Goal: Complete application form

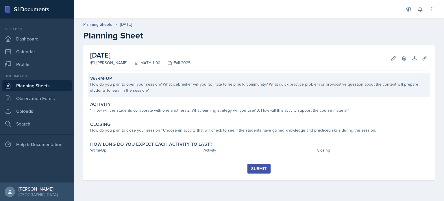
click at [218, 94] on div "Warm-Up How do you plan to open your session? What icebreaker will you facilita…" at bounding box center [259, 85] width 342 height 24
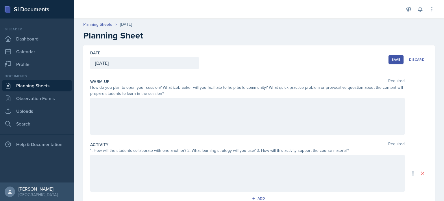
click at [177, 127] on div at bounding box center [247, 116] width 314 height 37
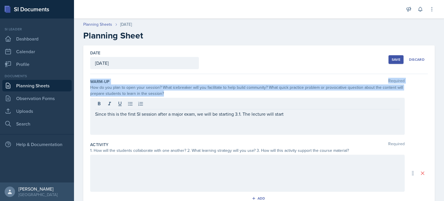
drag, startPoint x: 90, startPoint y: 81, endPoint x: 167, endPoint y: 94, distance: 78.1
click at [167, 94] on div "Date [DATE] [DATE] 31 1 2 3 4 5 6 7 8 9 10 11 12 13 14 15 16 17 18 19 20 21 22 …" at bounding box center [258, 172] width 351 height 255
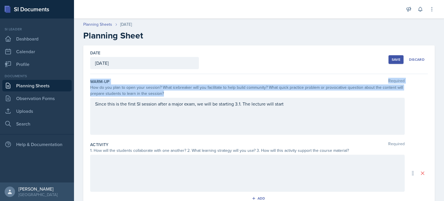
copy div "Warm-Up Required How do you plan to open your session? What icebreaker will you…"
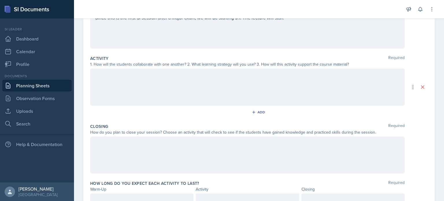
drag, startPoint x: 123, startPoint y: 98, endPoint x: 111, endPoint y: 84, distance: 17.9
click at [123, 98] on div at bounding box center [247, 86] width 314 height 37
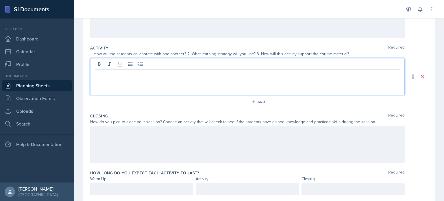
scroll to position [97, 0]
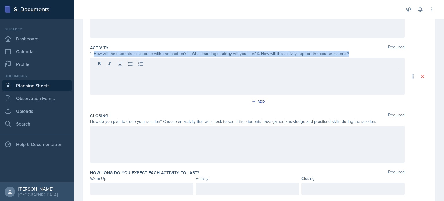
drag, startPoint x: 93, startPoint y: 54, endPoint x: 365, endPoint y: 53, distance: 271.4
click at [365, 53] on div "1. How will the students collaborate with one another? 2. What learning strateg…" at bounding box center [247, 54] width 314 height 6
copy div "How will the students collaborate with one another? 2. What learning strategy w…"
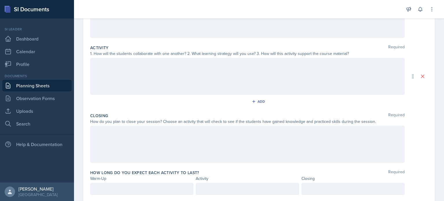
click at [90, 114] on label "Closing" at bounding box center [99, 116] width 18 height 6
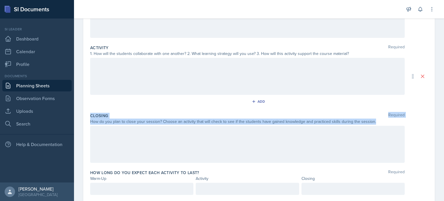
drag, startPoint x: 90, startPoint y: 114, endPoint x: 372, endPoint y: 122, distance: 281.9
click at [372, 122] on div "Closing Required How do you plan to close your session? Choose an activity that…" at bounding box center [259, 138] width 338 height 57
copy div "Closing Required How do you plan to close your session? Choose an activity that…"
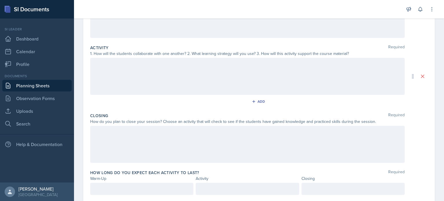
click at [195, 144] on div at bounding box center [247, 144] width 314 height 37
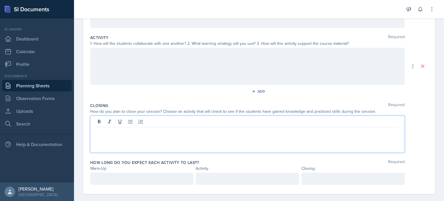
click at [172, 177] on div at bounding box center [141, 179] width 103 height 12
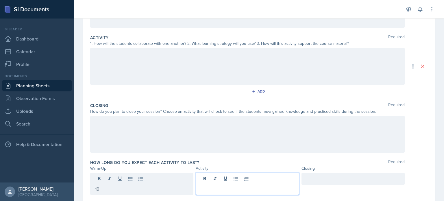
click at [213, 179] on div at bounding box center [247, 184] width 103 height 22
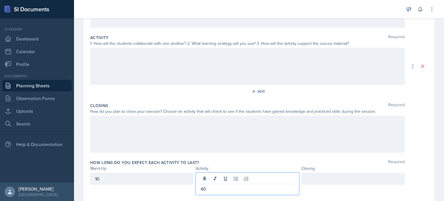
click at [331, 178] on div at bounding box center [352, 179] width 103 height 12
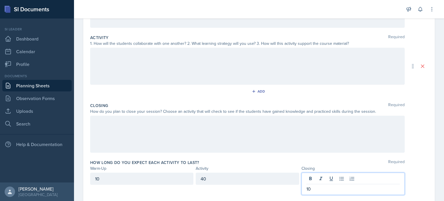
click at [227, 165] on div "Activity" at bounding box center [247, 168] width 103 height 6
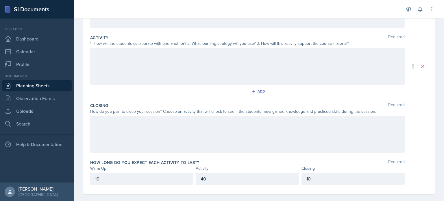
click at [37, 87] on link "Planning Sheets" at bounding box center [36, 86] width 69 height 12
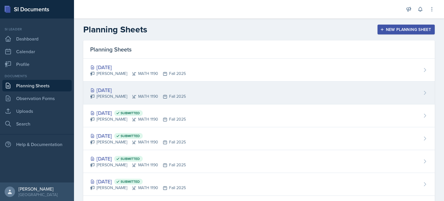
click at [149, 90] on div "[DATE]" at bounding box center [138, 90] width 96 height 8
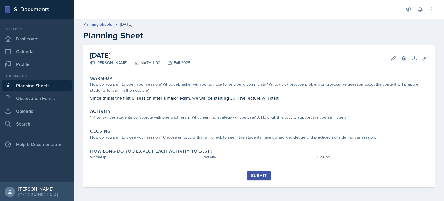
click at [388, 58] on div "Edit Delete" at bounding box center [396, 58] width 21 height 6
click at [389, 58] on button "Edit" at bounding box center [393, 58] width 10 height 10
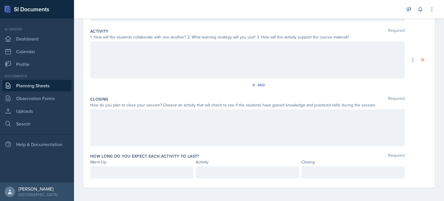
click at [132, 170] on p at bounding box center [141, 172] width 93 height 7
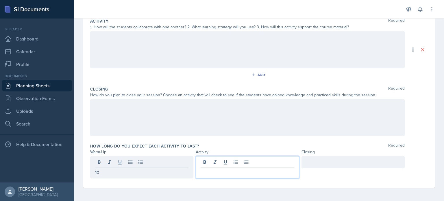
click at [208, 160] on div at bounding box center [247, 167] width 103 height 22
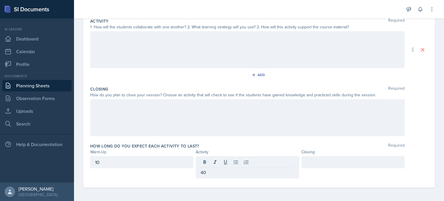
click at [311, 157] on div at bounding box center [352, 162] width 103 height 12
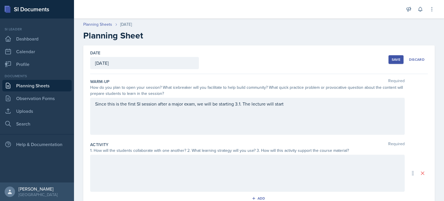
scroll to position [0, 0]
click at [392, 61] on div "Save" at bounding box center [396, 59] width 9 height 5
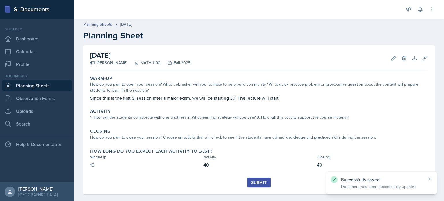
click at [53, 88] on link "Planning Sheets" at bounding box center [36, 86] width 69 height 12
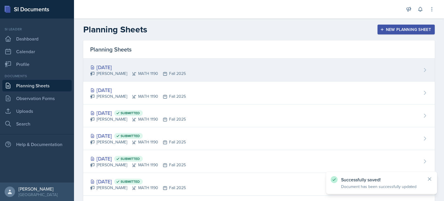
click at [174, 76] on div "[DATE] [PERSON_NAME] MATH 1190 Fall 2025" at bounding box center [258, 70] width 351 height 23
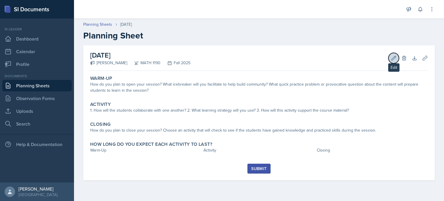
click at [392, 56] on icon at bounding box center [394, 58] width 6 height 6
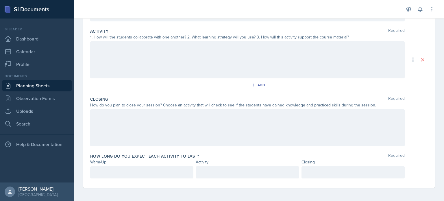
click at [132, 171] on p at bounding box center [141, 172] width 93 height 7
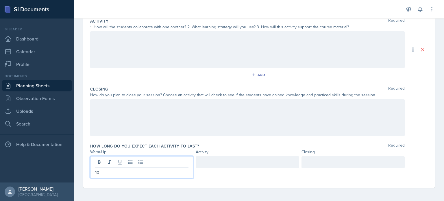
click at [207, 159] on div at bounding box center [247, 162] width 103 height 12
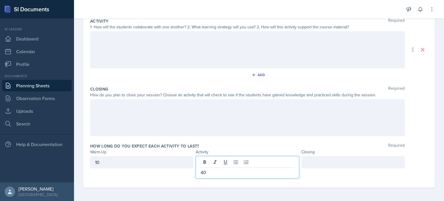
click at [308, 164] on div at bounding box center [352, 162] width 103 height 12
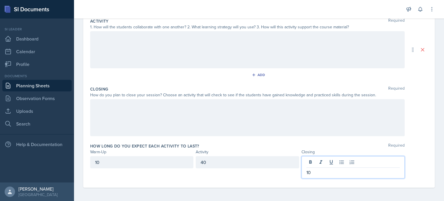
click at [300, 143] on div "How long do you expect each activity to last? Required" at bounding box center [259, 146] width 338 height 6
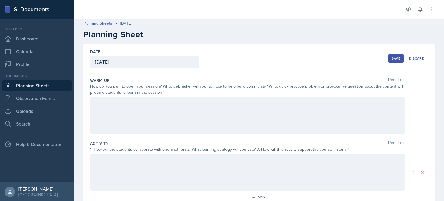
scroll to position [0, 0]
click at [392, 60] on div "Save" at bounding box center [396, 59] width 9 height 5
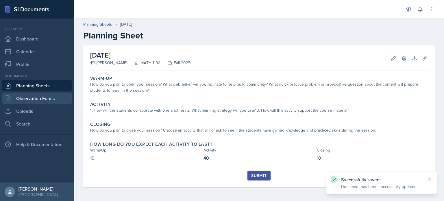
click at [55, 101] on link "Observation Forms" at bounding box center [36, 98] width 69 height 12
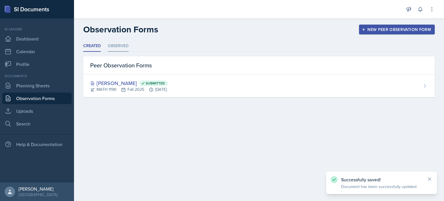
click at [121, 46] on li "Observed" at bounding box center [118, 45] width 21 height 11
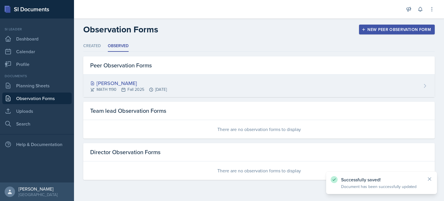
click at [140, 88] on div "MATH 1190 Fall 2025 [DATE]" at bounding box center [128, 89] width 77 height 6
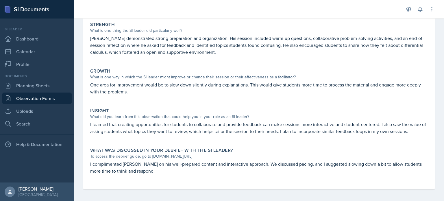
scroll to position [106, 0]
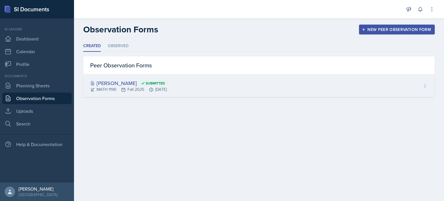
click at [124, 91] on icon at bounding box center [123, 89] width 5 height 5
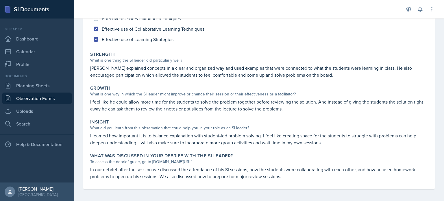
scroll to position [76, 0]
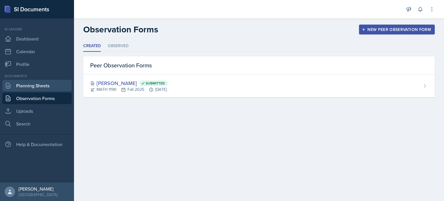
click at [33, 88] on link "Planning Sheets" at bounding box center [36, 86] width 69 height 12
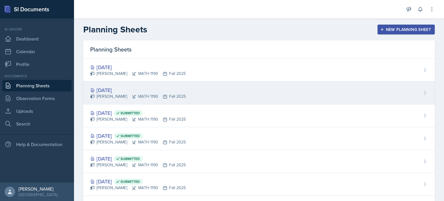
click at [136, 94] on div "[PERSON_NAME] MATH 1190 Fall 2025" at bounding box center [138, 96] width 96 height 6
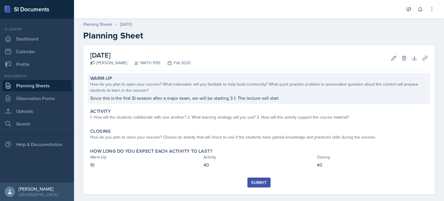
click at [272, 95] on p "Since this is the first SI session after a major exam, we will be starting 3.1.…" at bounding box center [259, 98] width 338 height 7
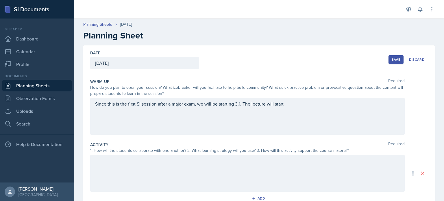
click at [304, 111] on div "Since this is the first SI session after a major exam, we will be starting 3.1.…" at bounding box center [247, 116] width 314 height 37
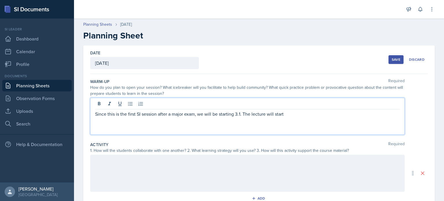
click at [285, 114] on p "Since this is the first SI session after a major exam, we will be starting 3.1.…" at bounding box center [247, 113] width 305 height 7
click at [304, 116] on p "Since this is the first SI session after a major exam, we will be starting 3.1.…" at bounding box center [247, 113] width 305 height 7
click at [319, 116] on p "Since this is the first SI session after a major exam, we will be starting 3.1.…" at bounding box center [247, 113] width 305 height 7
click at [364, 120] on div "Since this is the first SI session after a major exam, we will be starting 3.1.…" at bounding box center [247, 116] width 314 height 37
click at [215, 137] on div "Warm-Up Required How do you plan to open your session? What icebreaker will you…" at bounding box center [259, 107] width 338 height 63
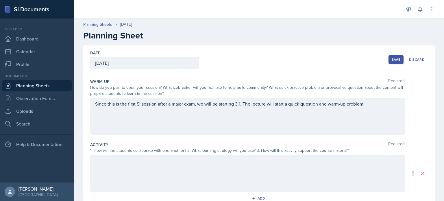
click at [198, 173] on div at bounding box center [247, 173] width 314 height 37
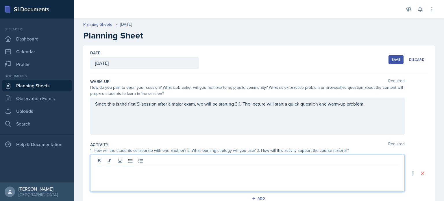
paste div
click at [114, 171] on p "Students pair up to solve problems calculating the derivative using the limit d…" at bounding box center [247, 170] width 305 height 7
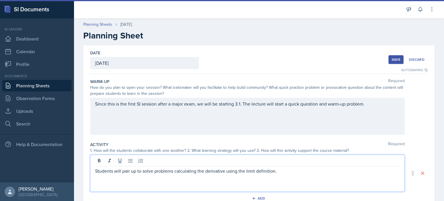
click at [277, 172] on p "Students will pair up to solve problems calculating the derivative using the li…" at bounding box center [247, 170] width 305 height 7
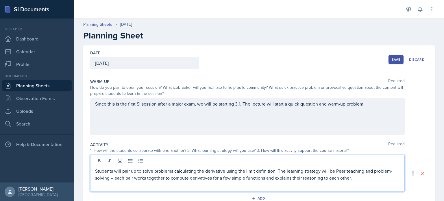
click at [114, 178] on p "Students will pair up to solve problems calculating the derivative using the li…" at bounding box center [247, 174] width 305 height 14
click at [116, 178] on p "Students will pair up to solve problems calculating the derivative using the li…" at bounding box center [247, 174] width 305 height 14
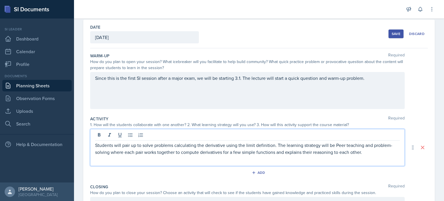
scroll to position [26, 0]
click at [368, 152] on p "Students will pair up to solve problems calculating the derivative using the li…" at bounding box center [247, 148] width 305 height 14
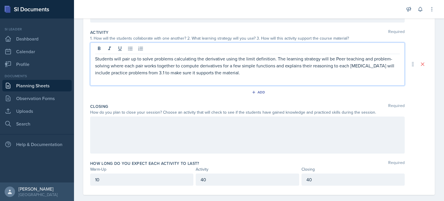
click at [197, 127] on div at bounding box center [247, 134] width 314 height 37
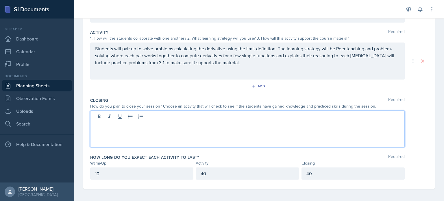
scroll to position [113, 0]
paste div
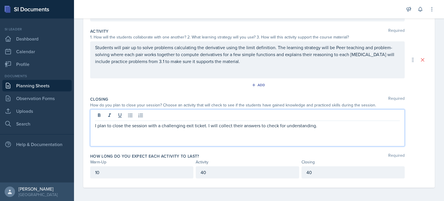
click at [253, 156] on div "How long do you expect each activity to last? Required" at bounding box center [259, 156] width 338 height 6
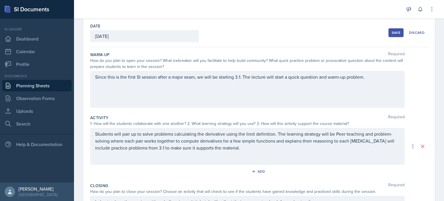
scroll to position [27, 0]
click at [392, 31] on div "Save" at bounding box center [396, 33] width 9 height 5
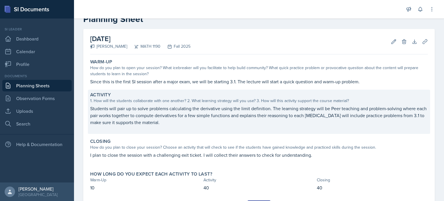
scroll to position [46, 0]
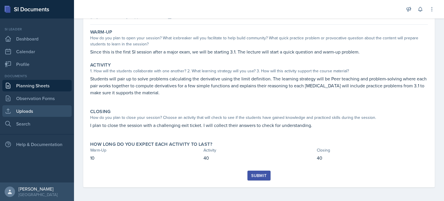
click at [29, 111] on link "Uploads" at bounding box center [36, 111] width 69 height 12
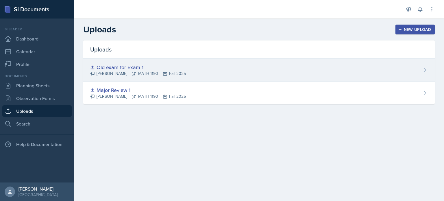
click at [151, 68] on div "Old exam for Exam 1" at bounding box center [138, 67] width 96 height 8
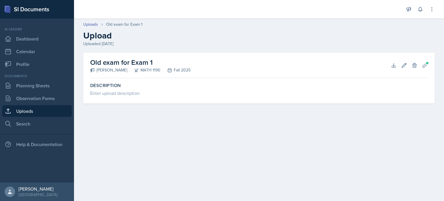
click at [116, 64] on h2 "Old exam for Exam 1" at bounding box center [140, 62] width 100 height 10
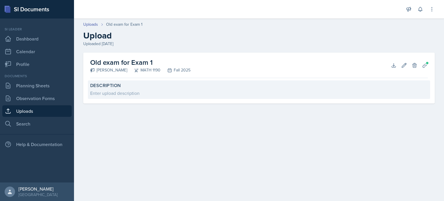
click at [127, 86] on label "Description" at bounding box center [259, 86] width 338 height 6
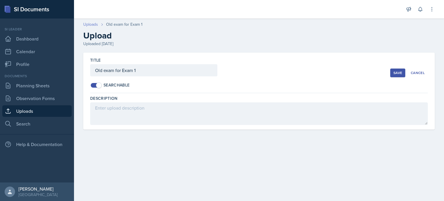
click at [92, 23] on link "Uploads" at bounding box center [90, 24] width 15 height 6
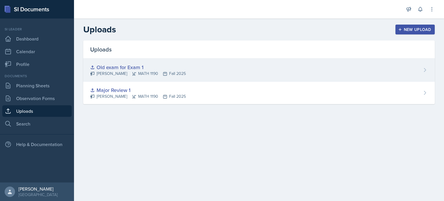
click at [121, 74] on div "[PERSON_NAME] MATH 1190 Fall 2025" at bounding box center [138, 74] width 96 height 6
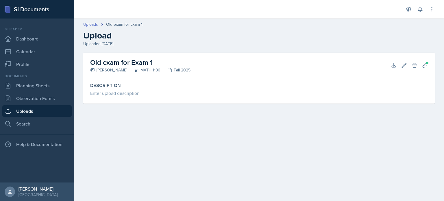
click at [87, 26] on link "Uploads" at bounding box center [90, 24] width 15 height 6
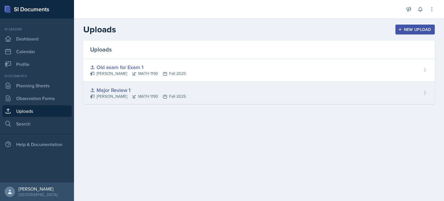
click at [150, 100] on div "Major Review 1 [PERSON_NAME] MATH 1190 Fall 2025" at bounding box center [258, 92] width 351 height 23
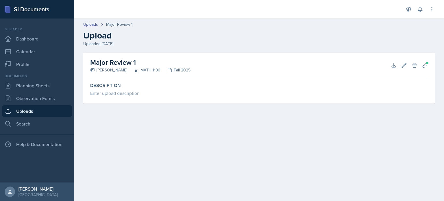
click at [138, 69] on div "MATH 1190" at bounding box center [143, 70] width 33 height 6
click at [88, 23] on link "Uploads" at bounding box center [90, 24] width 15 height 6
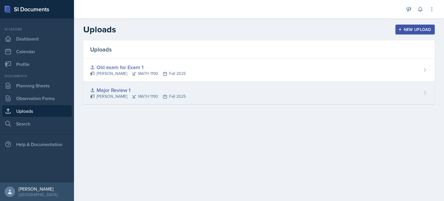
click at [245, 91] on div "Major Review 1 [PERSON_NAME] MATH 1190 Fall 2025" at bounding box center [258, 92] width 351 height 23
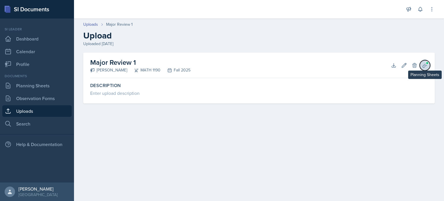
click at [425, 68] on button "Planning Sheets" at bounding box center [425, 65] width 10 height 10
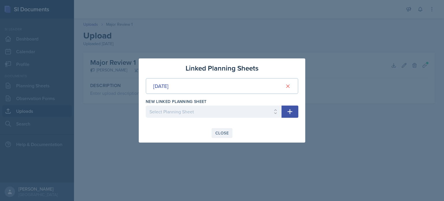
click at [218, 135] on div "Close" at bounding box center [221, 133] width 13 height 5
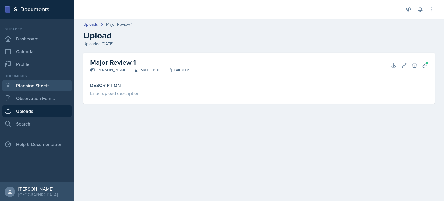
drag, startPoint x: 34, startPoint y: 79, endPoint x: 34, endPoint y: 82, distance: 2.9
click at [34, 80] on link "Planning Sheets" at bounding box center [36, 86] width 69 height 12
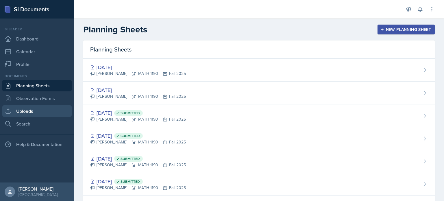
click at [37, 110] on link "Uploads" at bounding box center [36, 111] width 69 height 12
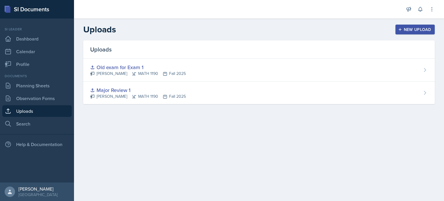
click at [425, 31] on div "New Upload" at bounding box center [415, 29] width 32 height 5
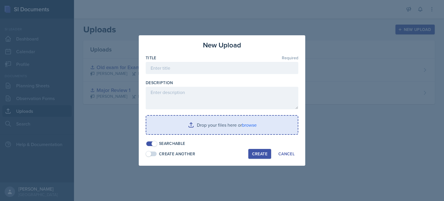
click at [236, 127] on input "file" at bounding box center [221, 125] width 151 height 18
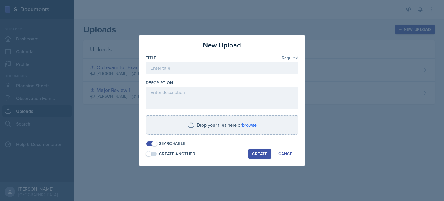
click at [398, 63] on div at bounding box center [222, 100] width 444 height 201
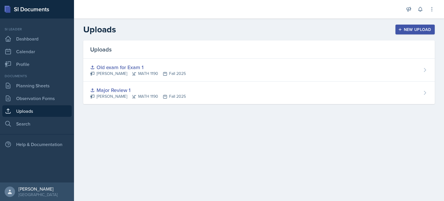
click at [397, 28] on button "New Upload" at bounding box center [415, 30] width 40 height 10
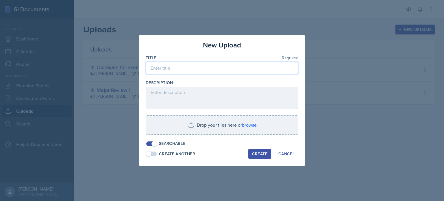
click at [230, 71] on input at bounding box center [222, 68] width 153 height 12
type input "#"
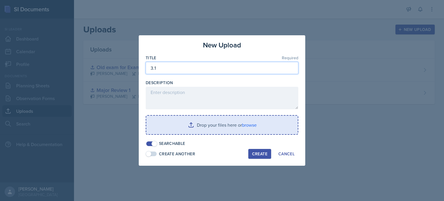
type input "3.1"
click at [237, 123] on input "file" at bounding box center [221, 125] width 151 height 18
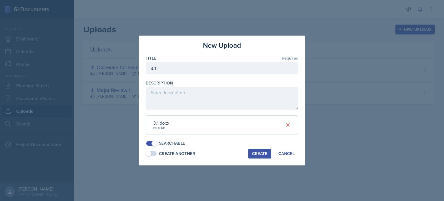
click at [262, 153] on div "Create" at bounding box center [259, 153] width 15 height 5
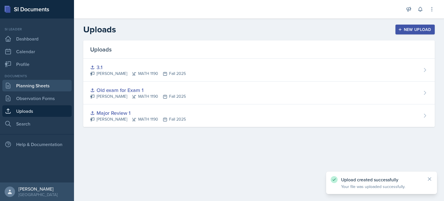
click at [28, 86] on link "Planning Sheets" at bounding box center [36, 86] width 69 height 12
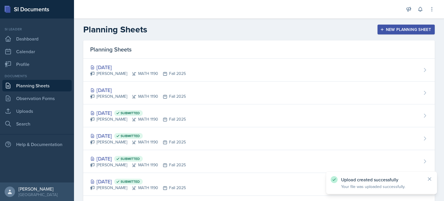
click at [206, 90] on div "[DATE] [PERSON_NAME] MATH 1190 Fall 2025" at bounding box center [258, 92] width 351 height 23
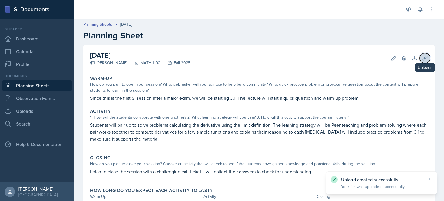
click at [422, 57] on icon at bounding box center [425, 58] width 6 height 6
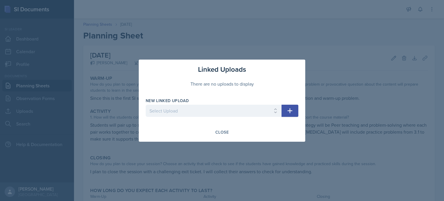
click at [294, 109] on button "button" at bounding box center [289, 111] width 17 height 12
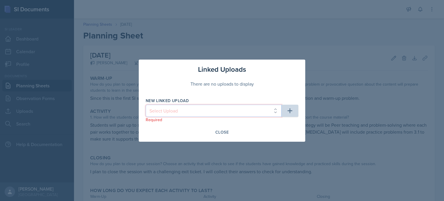
click at [253, 110] on select "Select Upload Major Review 1 Old exam for Exam 1 3.1" at bounding box center [214, 111] width 136 height 12
select select "04b61479-b648-4287-9dda-774405fbe162"
click at [146, 105] on select "Select Upload Major Review 1 Old exam for Exam 1 3.1" at bounding box center [214, 111] width 136 height 12
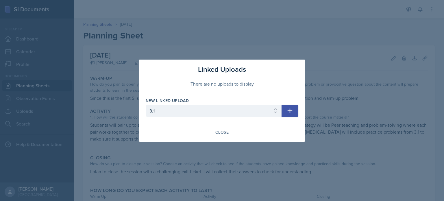
click at [296, 112] on button "button" at bounding box center [289, 111] width 17 height 12
select select
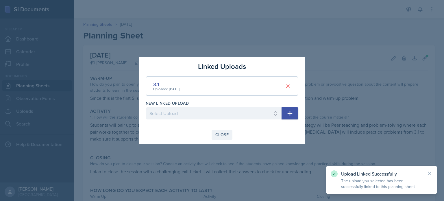
click at [222, 136] on div "Close" at bounding box center [221, 134] width 13 height 5
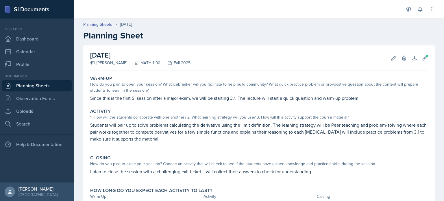
click at [48, 86] on link "Planning Sheets" at bounding box center [36, 86] width 69 height 12
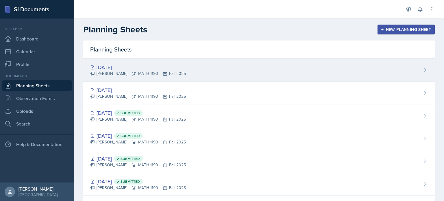
click at [135, 72] on div "[PERSON_NAME] MATH 1190 Fall 2025" at bounding box center [138, 74] width 96 height 6
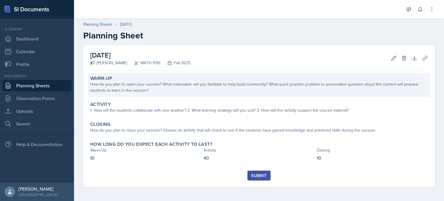
click at [221, 86] on div "How do you plan to open your session? What icebreaker will you facilitate to he…" at bounding box center [259, 87] width 338 height 12
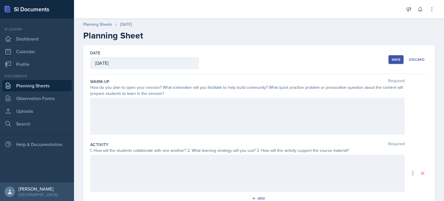
click at [220, 114] on div at bounding box center [247, 116] width 314 height 37
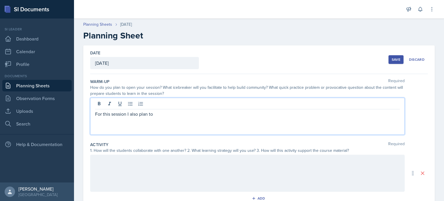
drag, startPoint x: 156, startPoint y: 115, endPoint x: 79, endPoint y: 111, distance: 76.7
click at [79, 111] on div "Date [DATE] [DATE] 31 1 2 3 4 5 6 7 8 9 10 11 12 13 14 15 16 17 18 19 20 21 22 …" at bounding box center [259, 179] width 370 height 269
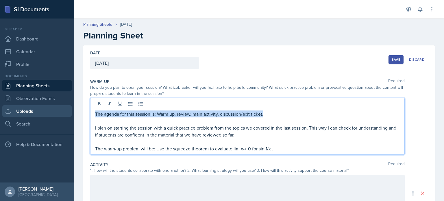
drag, startPoint x: 268, startPoint y: 112, endPoint x: 71, endPoint y: 106, distance: 197.8
click at [71, 106] on div "SI Documents Si leader Dashboard Calendar Profile Documents Planning Sheets Obs…" at bounding box center [222, 100] width 444 height 201
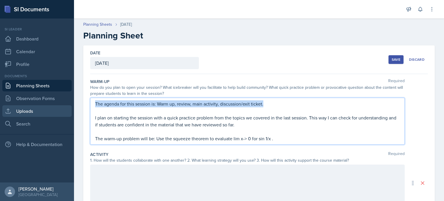
copy p "The agenda for this session is: Warm up, review, main activity, discussion/exit…"
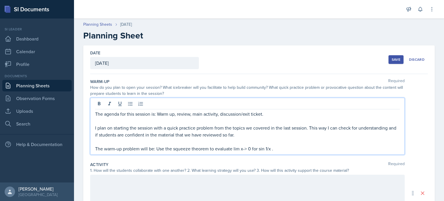
click at [289, 123] on p at bounding box center [247, 120] width 305 height 7
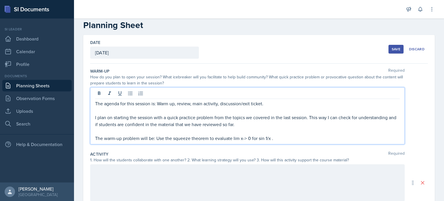
scroll to position [5, 0]
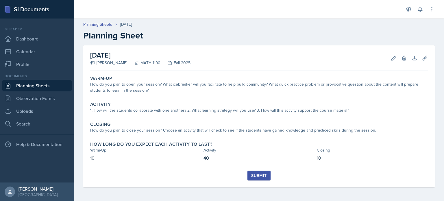
click at [47, 85] on link "Planning Sheets" at bounding box center [36, 86] width 69 height 12
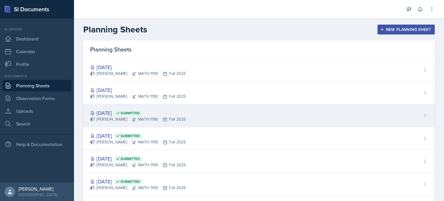
click at [205, 117] on div "Sep 12th, 2025 Submitted Aditya Chauhan MATH 1190 Fall 2025" at bounding box center [258, 115] width 351 height 23
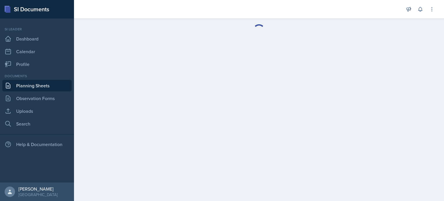
click at [53, 86] on link "Planning Sheets" at bounding box center [36, 86] width 69 height 12
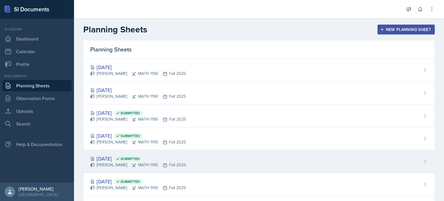
click at [177, 160] on div "Sep 5th, 2025 Submitted" at bounding box center [138, 159] width 96 height 8
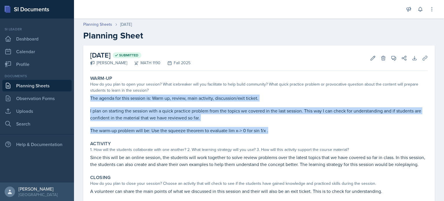
drag, startPoint x: 91, startPoint y: 95, endPoint x: 277, endPoint y: 129, distance: 189.2
click at [277, 129] on div "The agenda for this session is: Warm up, review, main activity, discussion/exit…" at bounding box center [259, 114] width 338 height 39
copy div "The agenda for this session is: Warm up, review, main activity, discussion/exit…"
click at [22, 88] on link "Planning Sheets" at bounding box center [36, 86] width 69 height 12
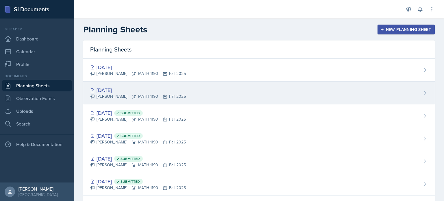
click at [148, 90] on div "[DATE]" at bounding box center [138, 90] width 96 height 8
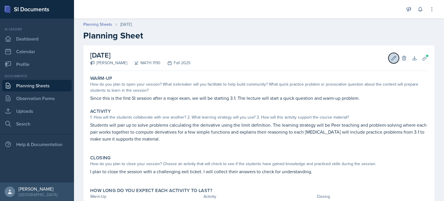
click at [391, 56] on icon at bounding box center [394, 58] width 6 height 6
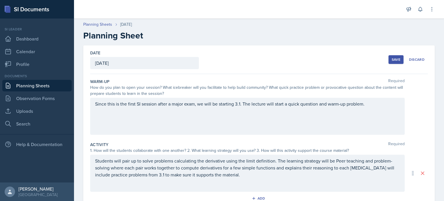
click at [94, 104] on div "Since this is the first SI session after a major exam, we will be starting 3.1.…" at bounding box center [247, 116] width 314 height 37
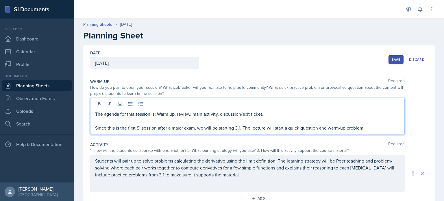
click at [393, 57] on button "Save" at bounding box center [395, 59] width 15 height 9
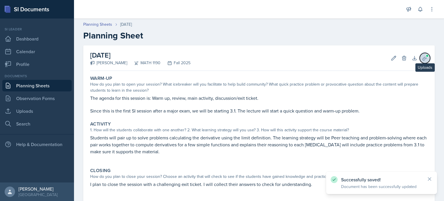
click at [425, 57] on span at bounding box center [426, 55] width 3 height 3
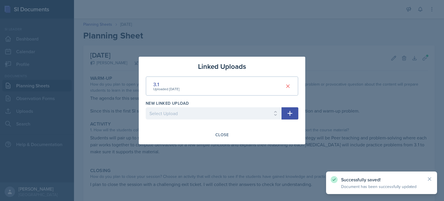
click at [334, 69] on div at bounding box center [222, 100] width 444 height 201
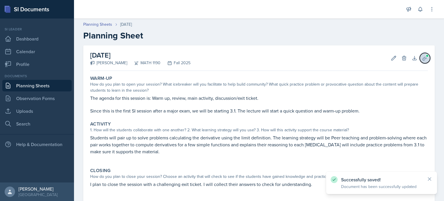
click at [425, 56] on span at bounding box center [426, 55] width 3 height 3
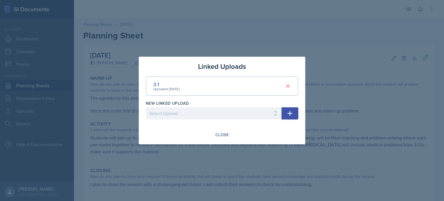
click at [310, 44] on div at bounding box center [222, 100] width 444 height 201
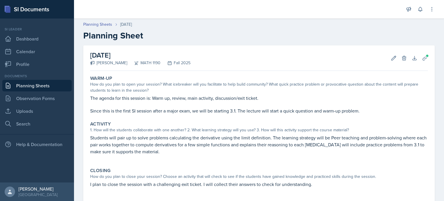
click at [31, 83] on link "Planning Sheets" at bounding box center [36, 86] width 69 height 12
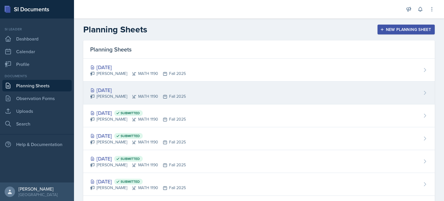
click at [179, 92] on div "[DATE]" at bounding box center [138, 90] width 96 height 8
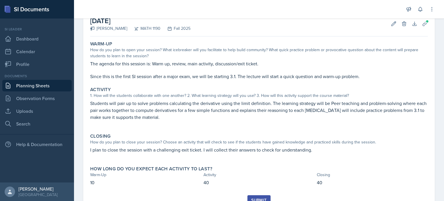
scroll to position [27, 0]
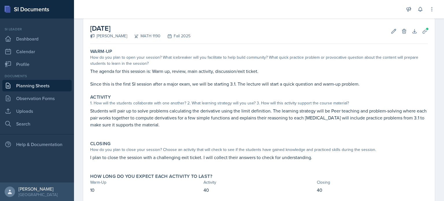
click at [21, 85] on link "Planning Sheets" at bounding box center [36, 86] width 69 height 12
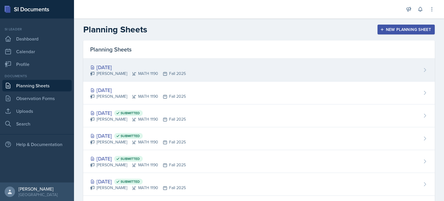
click at [127, 77] on div "[DATE] [PERSON_NAME] MATH 1190 Fall 2025" at bounding box center [258, 70] width 351 height 23
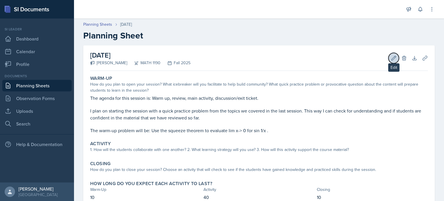
click at [392, 60] on button "Edit" at bounding box center [393, 58] width 10 height 10
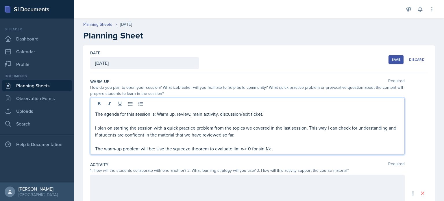
drag, startPoint x: 266, startPoint y: 138, endPoint x: 187, endPoint y: 137, distance: 78.9
click at [181, 138] on div "The agenda for this session is: Warm up, review, main activity, discussion/exit…" at bounding box center [247, 131] width 305 height 42
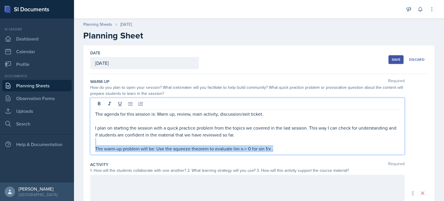
drag, startPoint x: 266, startPoint y: 147, endPoint x: 293, endPoint y: 144, distance: 26.8
click at [293, 144] on p at bounding box center [247, 141] width 305 height 7
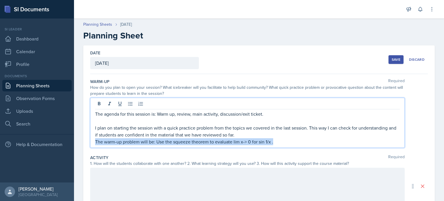
drag, startPoint x: 279, startPoint y: 143, endPoint x: 93, endPoint y: 143, distance: 186.1
click at [93, 143] on div "The agenda for this session is: Warm up, review, main activity, discussion/exit…" at bounding box center [247, 123] width 314 height 50
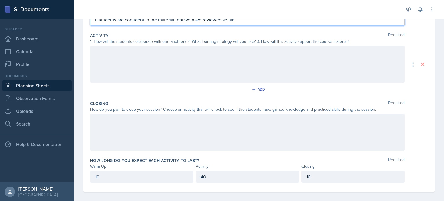
click at [140, 58] on div at bounding box center [247, 64] width 314 height 37
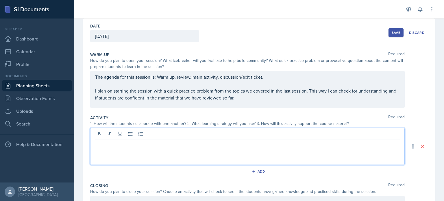
scroll to position [27, 0]
click at [32, 86] on link "Planning Sheets" at bounding box center [36, 86] width 69 height 12
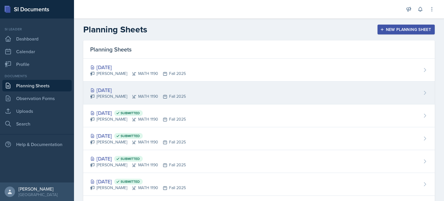
click at [104, 90] on div "[DATE]" at bounding box center [138, 90] width 96 height 8
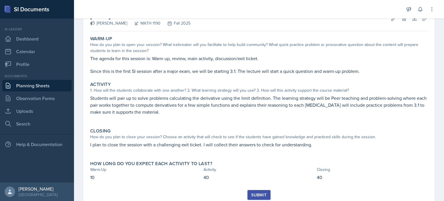
scroll to position [59, 0]
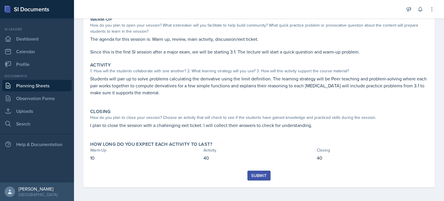
click at [54, 86] on link "Planning Sheets" at bounding box center [36, 86] width 69 height 12
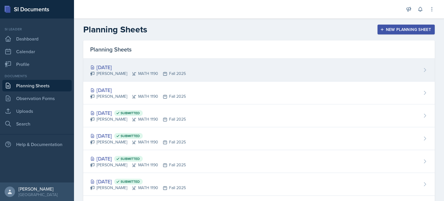
click at [121, 77] on div "[DATE] [PERSON_NAME] MATH 1190 Fall 2025" at bounding box center [258, 70] width 351 height 23
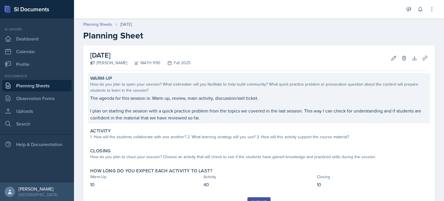
click at [200, 118] on p "I plan on starting the session with a quick practice problem from the topics we…" at bounding box center [259, 114] width 338 height 14
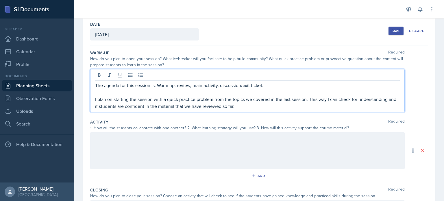
click at [306, 96] on p "I plan on starting the session with a quick practice problem from the topics we…" at bounding box center [247, 103] width 305 height 14
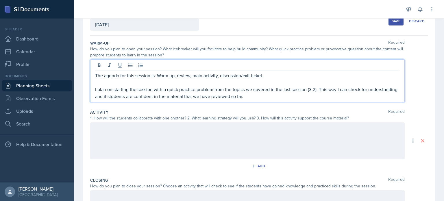
click at [276, 97] on p "I plan on starting the session with a quick practice problem from the topics we…" at bounding box center [247, 93] width 305 height 14
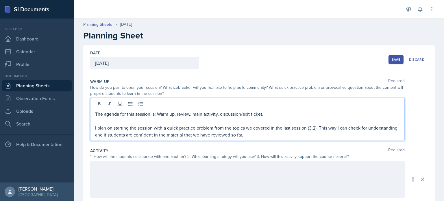
scroll to position [0, 0]
click at [388, 60] on button "Save" at bounding box center [395, 59] width 15 height 9
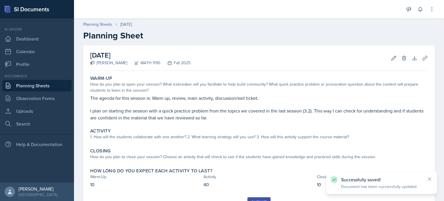
click at [60, 84] on link "Planning Sheets" at bounding box center [36, 86] width 69 height 12
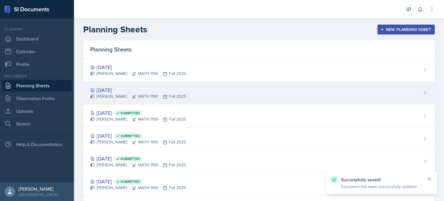
click at [168, 93] on div "[DATE]" at bounding box center [138, 90] width 96 height 8
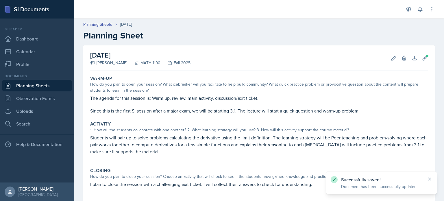
click at [42, 83] on link "Planning Sheets" at bounding box center [36, 86] width 69 height 12
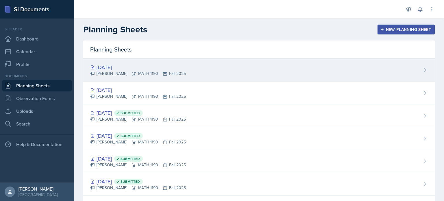
click at [130, 81] on div "[DATE] [PERSON_NAME] MATH 1190 Fall 2025" at bounding box center [258, 70] width 351 height 23
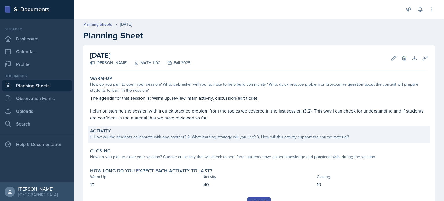
click at [167, 139] on div "1. How will the students collaborate with one another? 2. What learning strateg…" at bounding box center [259, 137] width 338 height 6
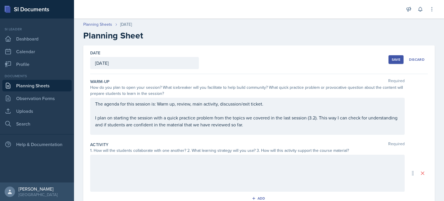
click at [190, 185] on div at bounding box center [247, 173] width 314 height 37
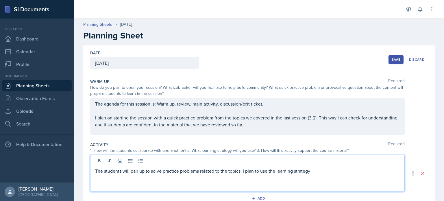
click at [388, 61] on button "Save" at bounding box center [395, 59] width 15 height 9
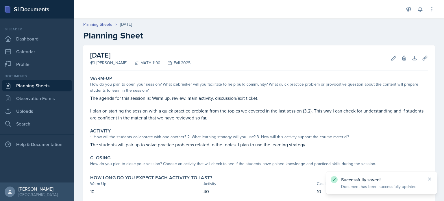
click at [47, 85] on link "Planning Sheets" at bounding box center [36, 86] width 69 height 12
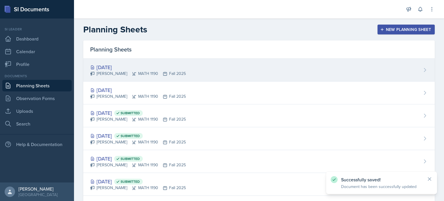
click at [116, 81] on div "[DATE] [PERSON_NAME] MATH 1190 Fall 2025" at bounding box center [258, 70] width 351 height 23
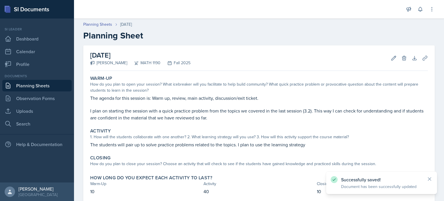
click at [57, 82] on link "Planning Sheets" at bounding box center [36, 86] width 69 height 12
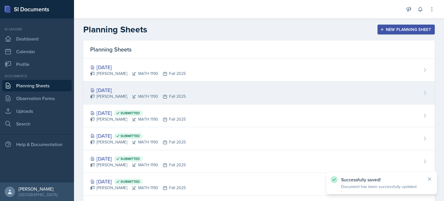
click at [157, 90] on div "[DATE]" at bounding box center [138, 90] width 96 height 8
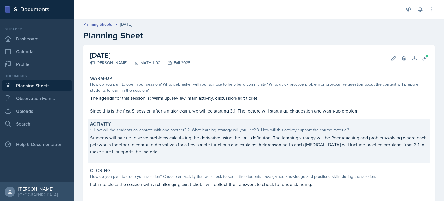
click at [218, 135] on p "Students will pair up to solve problems calculating the derivative using the li…" at bounding box center [259, 144] width 338 height 21
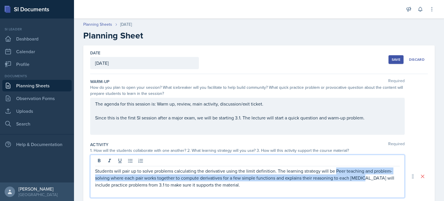
drag, startPoint x: 334, startPoint y: 160, endPoint x: 362, endPoint y: 181, distance: 34.9
click at [362, 181] on p "Students will pair up to solve problems calculating the derivative using the li…" at bounding box center [247, 177] width 305 height 21
copy p "Peer teaching and problem-solving where each pair works together to compute der…"
click at [393, 61] on div "Save" at bounding box center [396, 59] width 9 height 5
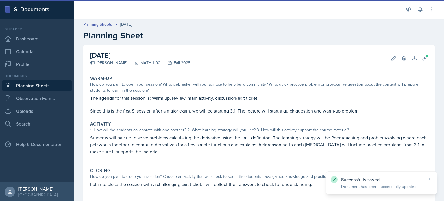
click at [55, 83] on link "Planning Sheets" at bounding box center [36, 86] width 69 height 12
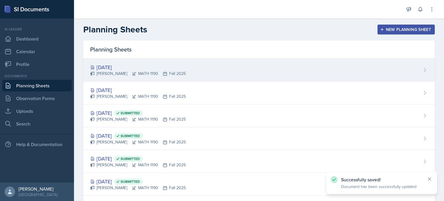
click at [157, 79] on div "[DATE] [PERSON_NAME] MATH 1190 Fall 2025" at bounding box center [258, 70] width 351 height 23
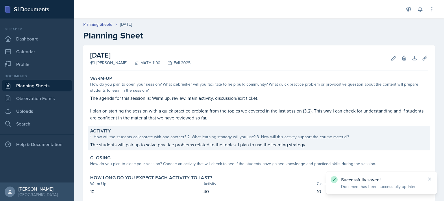
click at [300, 146] on p "The students will pair up to solve practice problems related to the topics. I p…" at bounding box center [259, 144] width 338 height 7
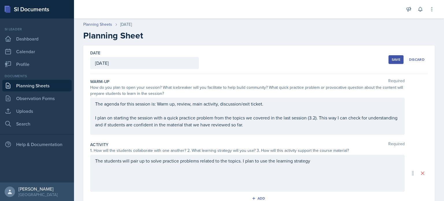
click at [319, 162] on div "The students will pair up to solve practice problems related to the topics. I p…" at bounding box center [247, 173] width 314 height 37
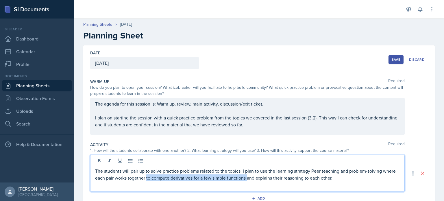
drag, startPoint x: 161, startPoint y: 178, endPoint x: 261, endPoint y: 182, distance: 100.6
click at [261, 182] on div "The students will pair up to solve practice problems related to the topics. I p…" at bounding box center [247, 173] width 314 height 37
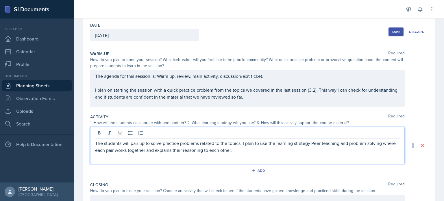
scroll to position [28, 0]
click at [188, 171] on div "Add" at bounding box center [259, 171] width 338 height 11
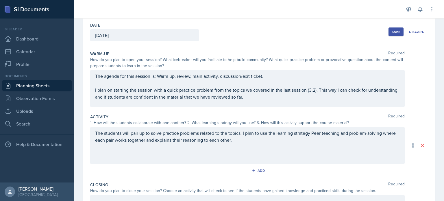
click at [260, 149] on div "The students will pair up to solve practice problems related to the topics. I p…" at bounding box center [247, 145] width 314 height 37
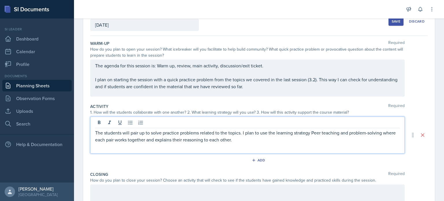
click at [251, 141] on p "The students will pair up to solve practice problems related to the topics. I p…" at bounding box center [247, 136] width 305 height 14
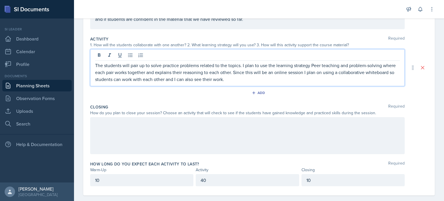
scroll to position [113, 0]
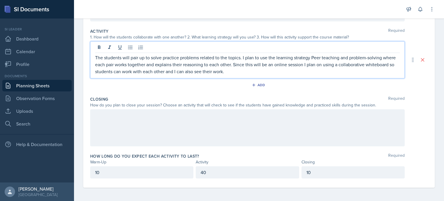
click at [158, 125] on div at bounding box center [247, 127] width 314 height 37
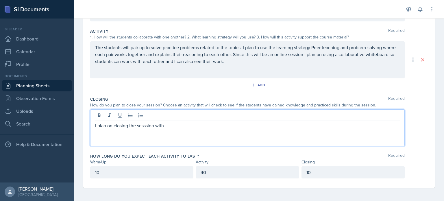
click at [150, 125] on p "I plan on closing the sesssion with" at bounding box center [247, 125] width 305 height 7
click at [172, 125] on p "I plan on closing the session with" at bounding box center [247, 125] width 305 height 7
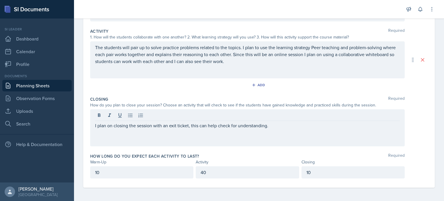
click at [181, 154] on label "How long do you expect each activity to last?" at bounding box center [144, 156] width 109 height 6
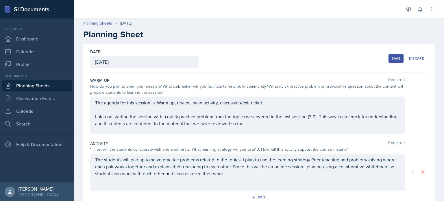
scroll to position [0, 0]
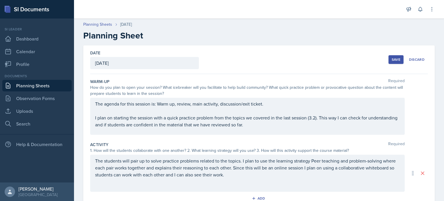
click at [324, 112] on div "The agenda for this session is: Warm up, review, main activity, discussion/exit…" at bounding box center [247, 114] width 305 height 28
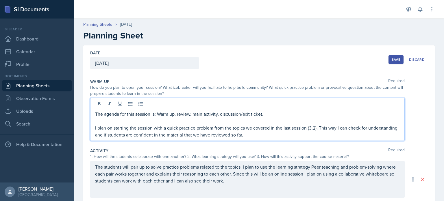
click at [42, 84] on link "Planning Sheets" at bounding box center [36, 86] width 69 height 12
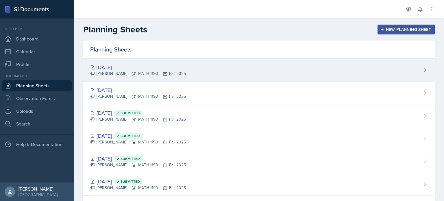
click at [144, 70] on div "[DATE]" at bounding box center [138, 67] width 96 height 8
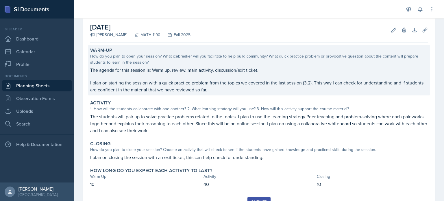
scroll to position [28, 0]
click at [231, 71] on p "The agenda for this session is: Warm up, review, main activity, discussion/exit…" at bounding box center [259, 69] width 338 height 7
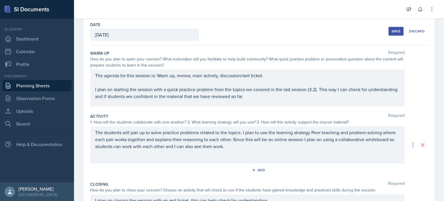
scroll to position [26, 0]
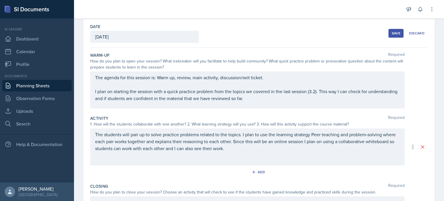
drag, startPoint x: 94, startPoint y: 92, endPoint x: 190, endPoint y: 89, distance: 96.3
click at [190, 89] on div "The agenda for this session is: Warm up, review, main activity, discussion/exit…" at bounding box center [247, 89] width 314 height 37
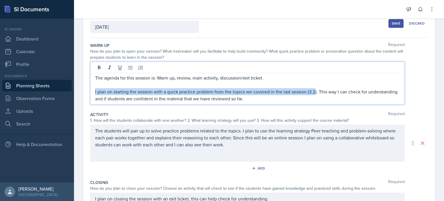
drag, startPoint x: 316, startPoint y: 91, endPoint x: 89, endPoint y: 91, distance: 227.2
click at [89, 91] on div "Date September 19th, 2025 September 2025 31 1 2 3 4 5 6 7 8 9 10 11 12 13 14 15…" at bounding box center [258, 140] width 351 height 262
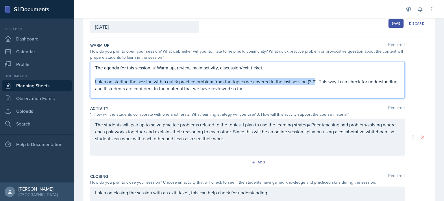
scroll to position [26, 0]
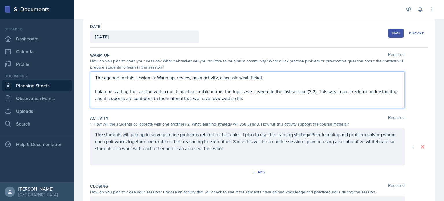
click at [156, 101] on div "The agenda for this session is: Warm up, review, main activity, discussion/exit…" at bounding box center [247, 89] width 314 height 37
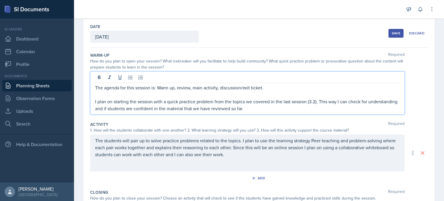
scroll to position [36, 0]
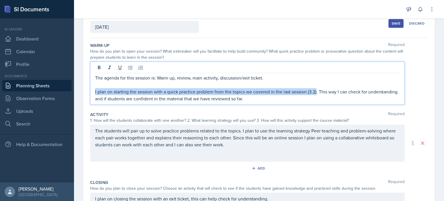
drag, startPoint x: 314, startPoint y: 92, endPoint x: 95, endPoint y: 91, distance: 219.4
click at [95, 91] on p "I plan on starting the session with a quick practice problem from the topics we…" at bounding box center [247, 95] width 305 height 14
paste div
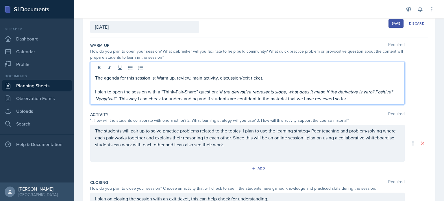
click at [118, 98] on p "I plan to open the session with a “Think-Pair-Share” question: “If the derivati…" at bounding box center [247, 95] width 305 height 14
click at [222, 91] on em "“If the derivative represents slope, what does it mean if the derivative is zer…" at bounding box center [244, 94] width 299 height 13
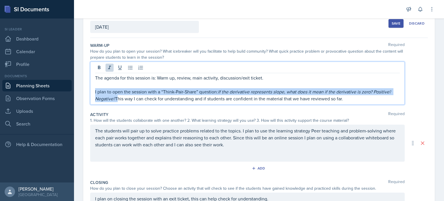
drag, startPoint x: 116, startPoint y: 98, endPoint x: 84, endPoint y: 90, distance: 32.5
click at [84, 90] on div "Date September 19th, 2025 September 2025 31 1 2 3 4 5 6 7 8 9 10 11 12 13 14 15…" at bounding box center [258, 140] width 351 height 262
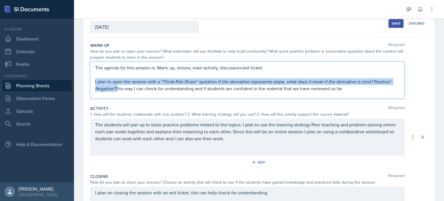
scroll to position [26, 0]
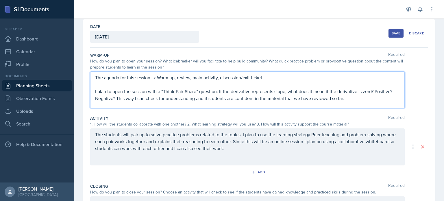
click at [182, 98] on p "I plan to open the session with a “Think-Pair-Share” question: If the derivativ…" at bounding box center [247, 95] width 305 height 14
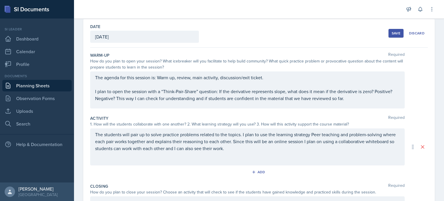
scroll to position [36, 0]
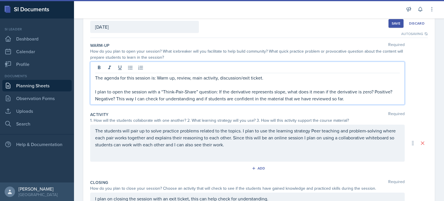
click at [346, 99] on p "I plan to open the session with a “Think-Pair-Share” question: If the derivativ…" at bounding box center [247, 95] width 305 height 14
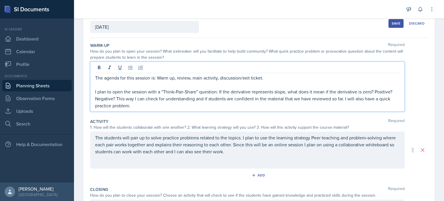
click at [368, 112] on div "Warm-Up Required How do you plan to open your session? What icebreaker will you…" at bounding box center [259, 78] width 338 height 76
drag, startPoint x: 344, startPoint y: 89, endPoint x: 211, endPoint y: 110, distance: 134.5
click at [211, 112] on div "Warm-Up Required How do you plan to open your session? What icebreaker will you…" at bounding box center [259, 78] width 338 height 76
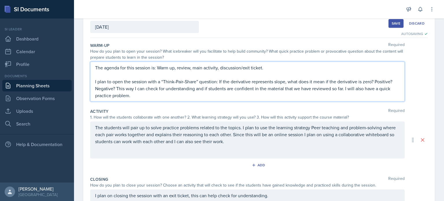
scroll to position [26, 0]
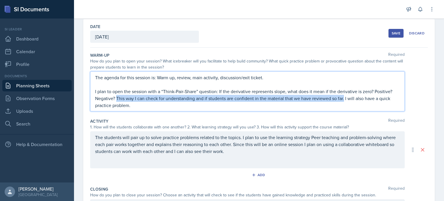
drag, startPoint x: 118, startPoint y: 98, endPoint x: 344, endPoint y: 97, distance: 226.6
click at [344, 97] on p "I plan to open the session with a “Think-Pair-Share” question: If the derivativ…" at bounding box center [247, 98] width 305 height 21
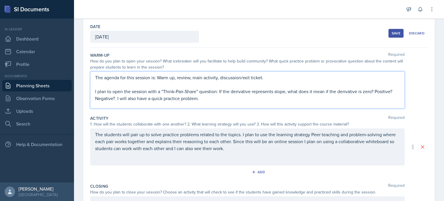
click at [249, 121] on div "1. How will the students collaborate with one another? 2. What learning strateg…" at bounding box center [247, 124] width 314 height 6
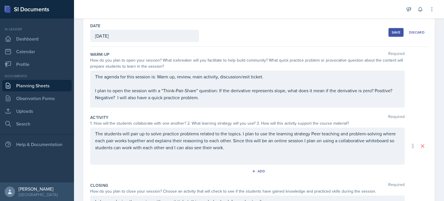
scroll to position [27, 0]
click at [47, 108] on link "Uploads" at bounding box center [36, 111] width 69 height 12
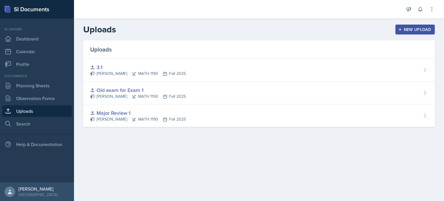
click at [410, 34] on button "New Upload" at bounding box center [415, 30] width 40 height 10
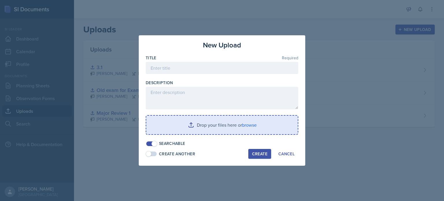
click at [211, 123] on input "file" at bounding box center [221, 125] width 151 height 18
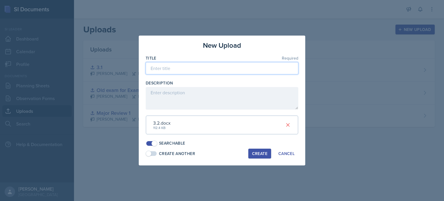
click at [194, 69] on input at bounding box center [222, 68] width 153 height 12
type input "3.2"
click at [256, 153] on div "Create" at bounding box center [259, 153] width 15 height 5
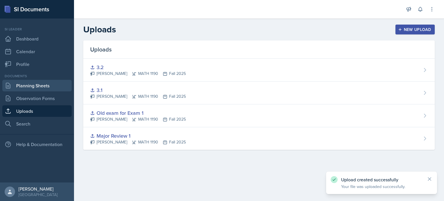
click at [53, 91] on link "Planning Sheets" at bounding box center [36, 86] width 69 height 12
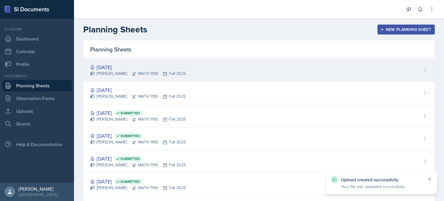
click at [182, 78] on div "[DATE] [PERSON_NAME] MATH 1190 Fall 2025" at bounding box center [258, 70] width 351 height 23
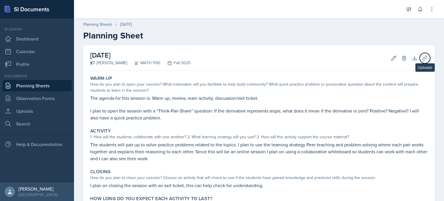
click at [425, 55] on button "Uploads" at bounding box center [425, 58] width 10 height 10
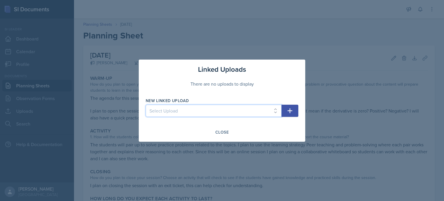
click at [269, 109] on select "Select Upload Major Review 1 Old exam for Exam 1 3.1 3.2" at bounding box center [214, 111] width 136 height 12
select select "dfb887d1-99c5-4682-b6a9-d1b7e2a7c1c1"
click at [146, 105] on select "Select Upload Major Review 1 Old exam for Exam 1 3.1 3.2" at bounding box center [214, 111] width 136 height 12
click at [293, 111] on icon "button" at bounding box center [289, 110] width 7 height 7
select select
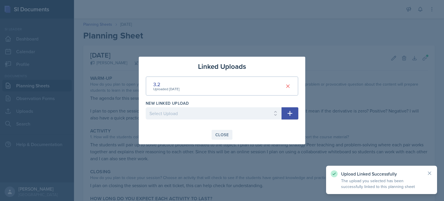
click at [223, 133] on div "Close" at bounding box center [221, 134] width 13 height 5
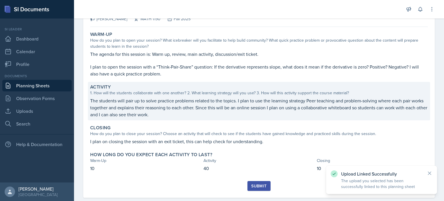
scroll to position [54, 0]
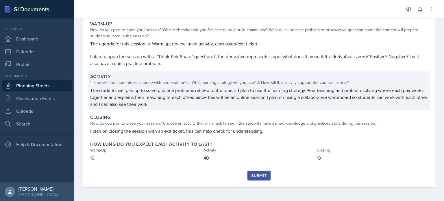
click at [307, 97] on p "The students will pair up to solve practice problems related to the topics. I p…" at bounding box center [259, 97] width 338 height 21
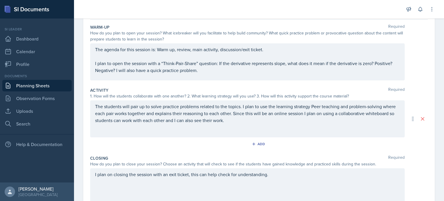
click at [311, 108] on div "The students will pair up to solve practice problems related to the topics. I p…" at bounding box center [247, 118] width 314 height 37
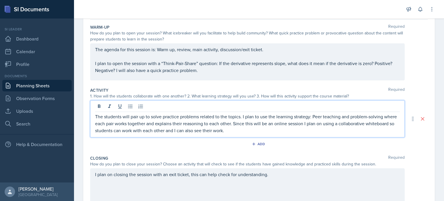
click at [277, 130] on p "The students will pair up to solve practice problems related to the topics. I p…" at bounding box center [247, 123] width 305 height 21
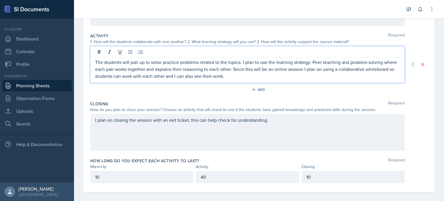
scroll to position [113, 0]
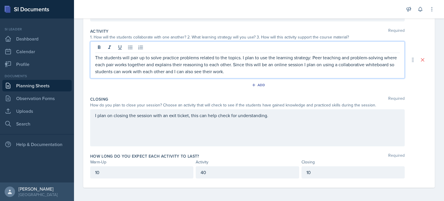
click at [265, 122] on div "I plan on closing the session with an exit ticket, this can help check for unde…" at bounding box center [247, 127] width 314 height 37
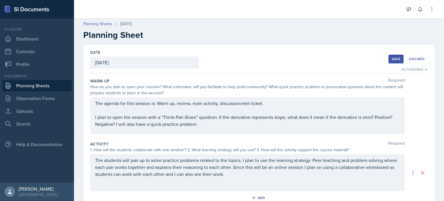
scroll to position [0, 0]
click at [388, 59] on button "Save" at bounding box center [395, 59] width 15 height 9
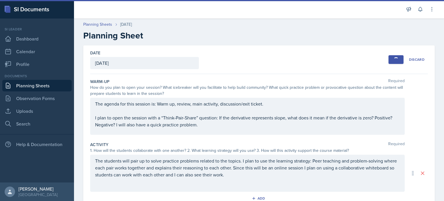
click at [31, 85] on link "Planning Sheets" at bounding box center [36, 86] width 69 height 12
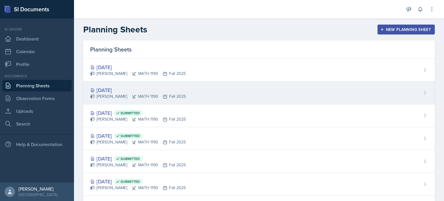
click at [124, 92] on div "[DATE]" at bounding box center [138, 90] width 96 height 8
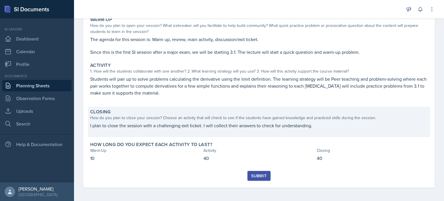
scroll to position [59, 0]
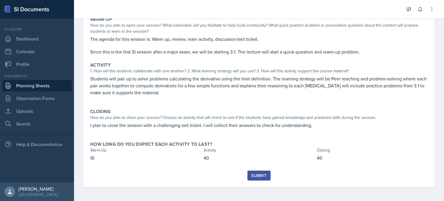
click at [262, 176] on div "Submit" at bounding box center [258, 175] width 15 height 5
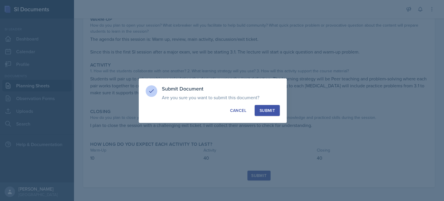
click at [270, 112] on div "Submit" at bounding box center [267, 111] width 15 height 6
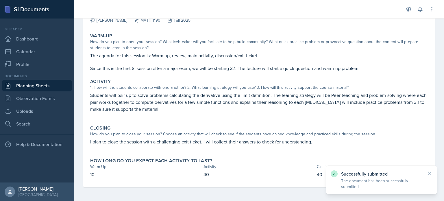
scroll to position [42, 0]
click at [55, 88] on link "Planning Sheets" at bounding box center [36, 86] width 69 height 12
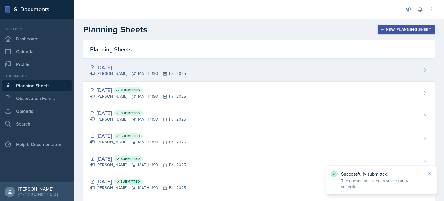
click at [129, 76] on div "[PERSON_NAME] MATH 1190 Fall 2025" at bounding box center [138, 74] width 96 height 6
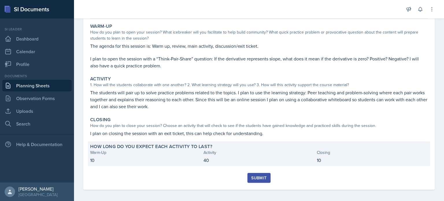
scroll to position [54, 0]
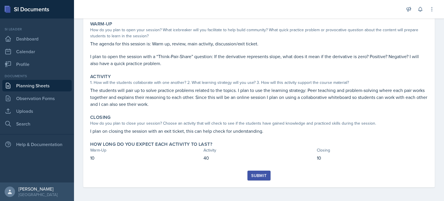
click at [254, 172] on button "Submit" at bounding box center [258, 176] width 23 height 10
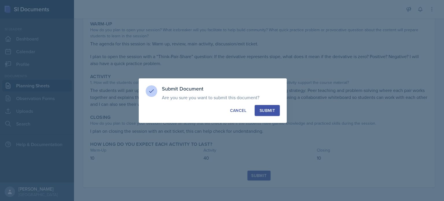
click at [270, 112] on div "Submit" at bounding box center [267, 111] width 15 height 6
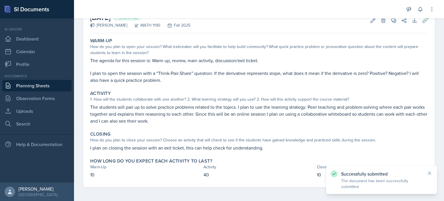
click at [21, 84] on link "Planning Sheets" at bounding box center [36, 86] width 69 height 12
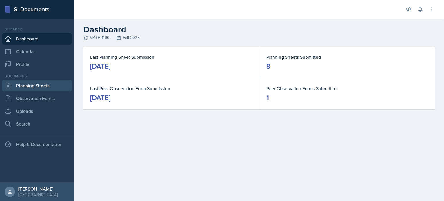
click at [49, 82] on link "Planning Sheets" at bounding box center [36, 86] width 69 height 12
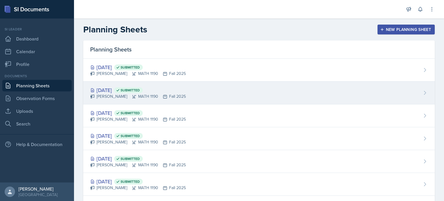
click at [143, 92] on span "Submitted" at bounding box center [128, 90] width 29 height 6
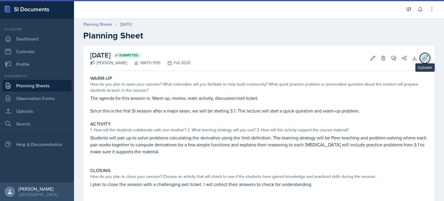
click at [423, 59] on icon at bounding box center [425, 58] width 4 height 4
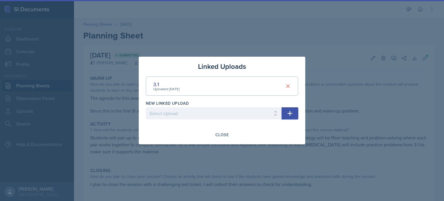
click at [266, 40] on div at bounding box center [222, 100] width 444 height 201
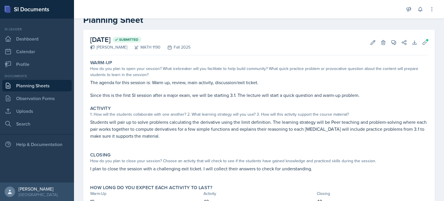
scroll to position [42, 0]
